Goal: Find specific page/section: Find specific page/section

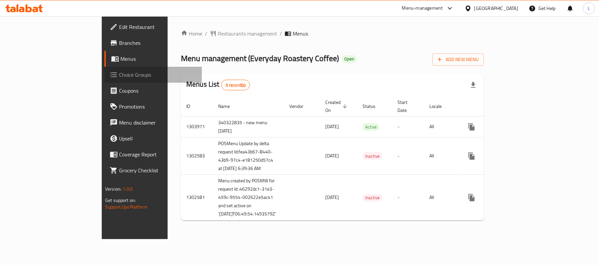
click at [119, 79] on span "Choice Groups" at bounding box center [157, 75] width 77 height 8
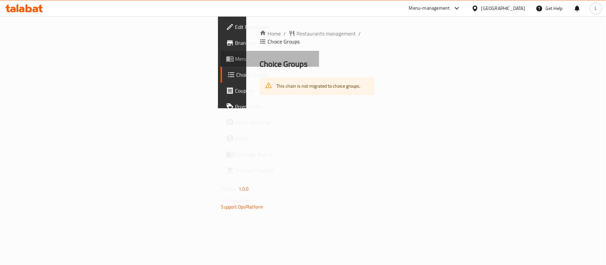
click at [235, 59] on span "Menus" at bounding box center [274, 59] width 78 height 8
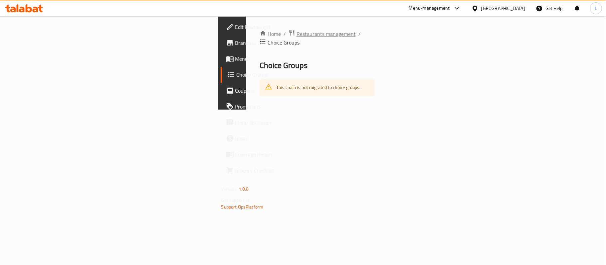
click at [296, 33] on span "Restaurants management" at bounding box center [325, 34] width 59 height 8
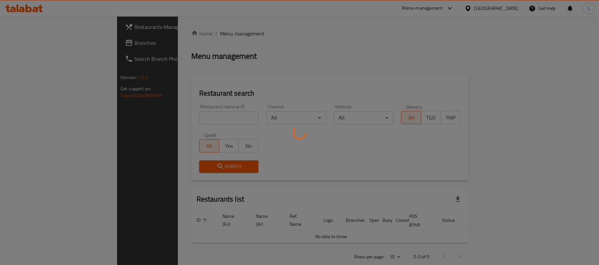
click at [155, 120] on div at bounding box center [299, 132] width 599 height 265
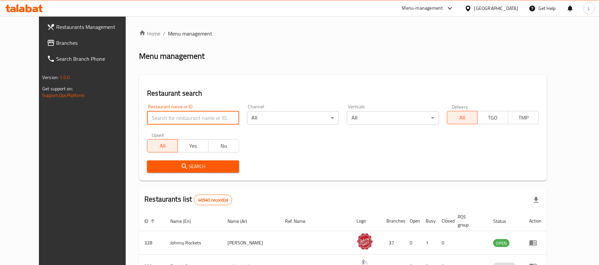
drag, startPoint x: 154, startPoint y: 118, endPoint x: 152, endPoint y: 123, distance: 5.4
click at [154, 118] on input "search" at bounding box center [193, 117] width 92 height 13
paste input "659775"
type input "659775"
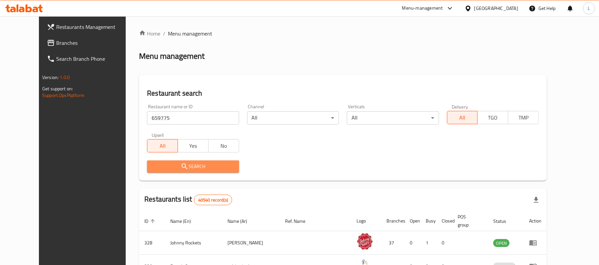
click at [148, 172] on button "Search" at bounding box center [193, 167] width 92 height 12
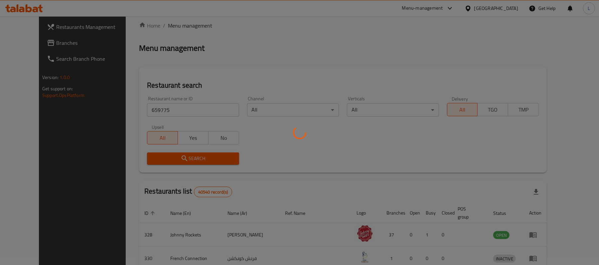
scroll to position [19, 0]
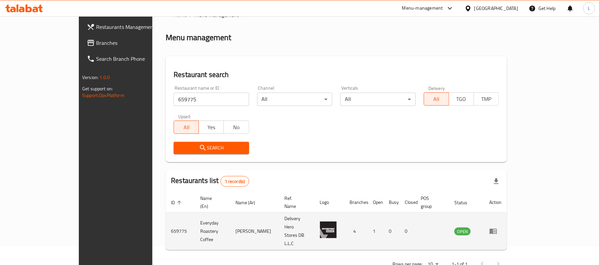
click at [507, 222] on td "enhanced table" at bounding box center [495, 232] width 23 height 38
click at [497, 227] on icon "enhanced table" at bounding box center [493, 231] width 8 height 8
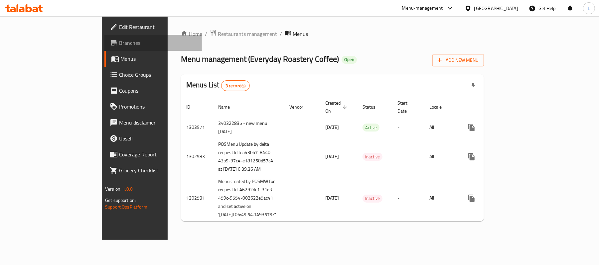
click at [104, 48] on link "Branches" at bounding box center [152, 43] width 97 height 16
